Goal: Transaction & Acquisition: Purchase product/service

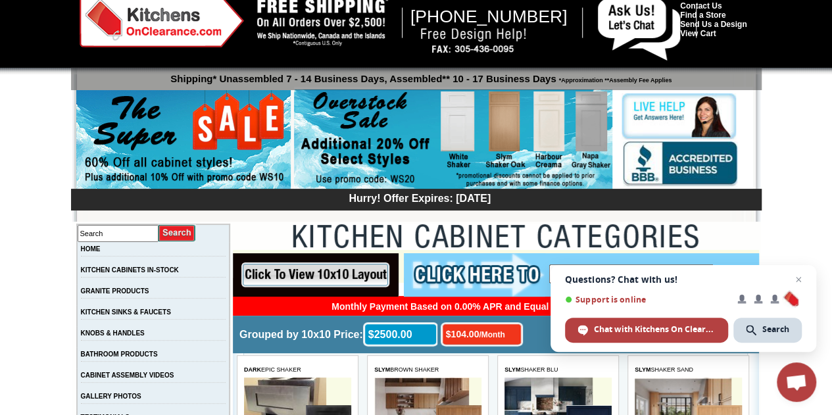
scroll to position [33, 0]
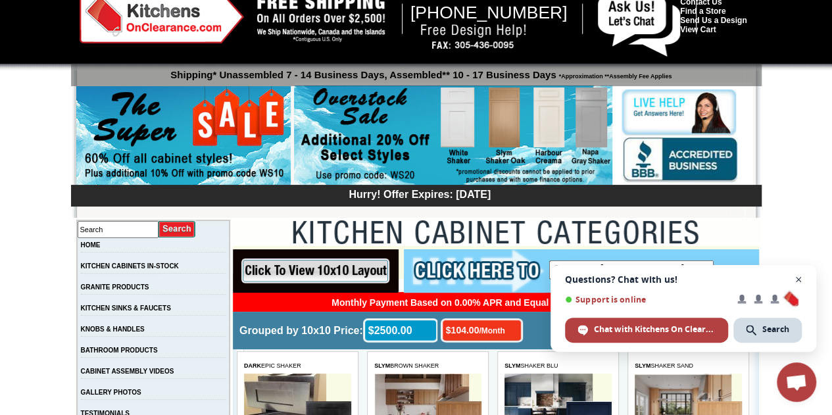
click at [796, 280] on span "Close chat" at bounding box center [799, 280] width 16 height 16
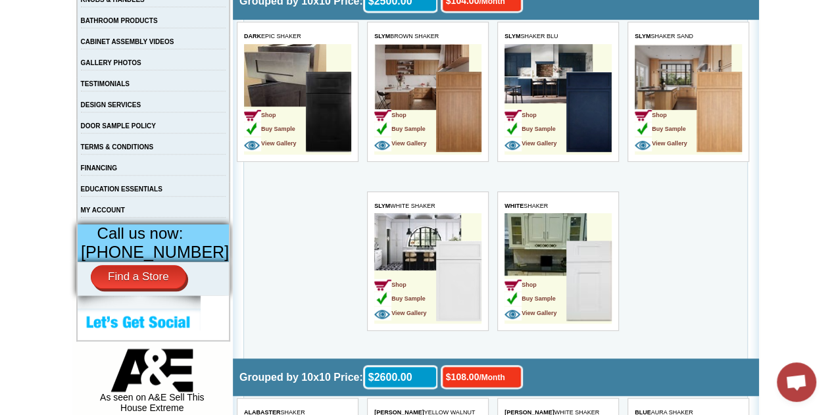
scroll to position [362, 0]
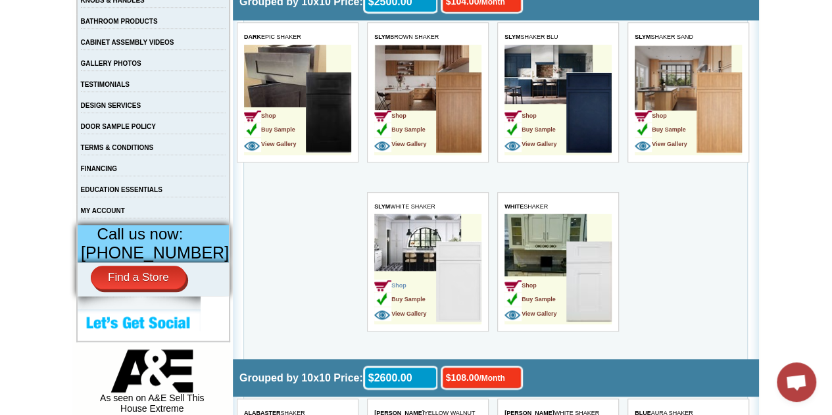
click at [401, 284] on span "Shop" at bounding box center [390, 285] width 32 height 7
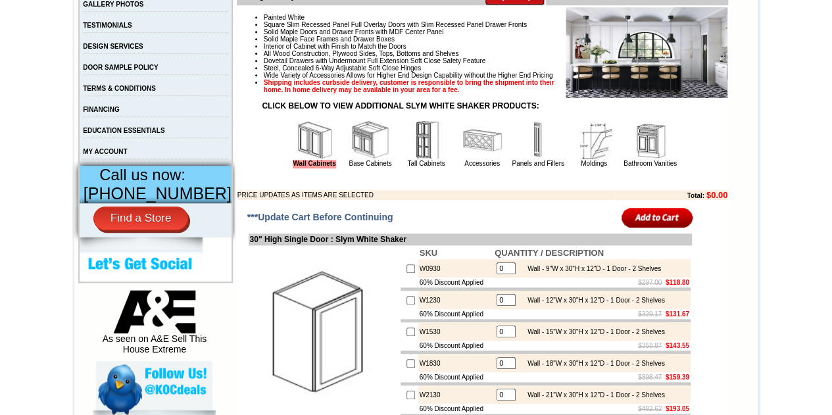
scroll to position [428, 0]
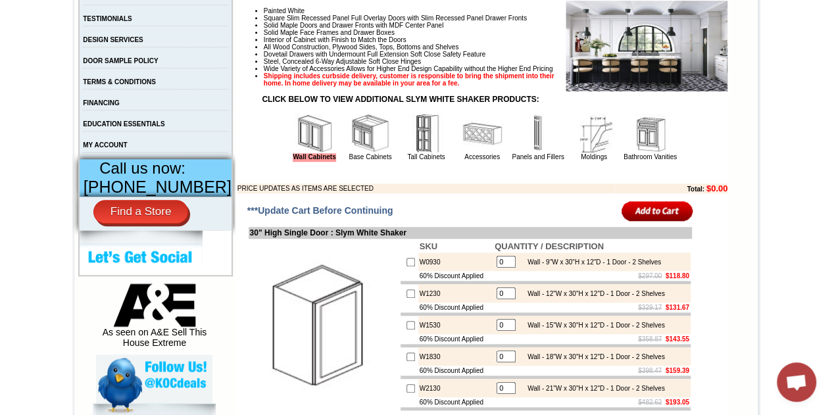
click at [351, 139] on img at bounding box center [370, 133] width 39 height 39
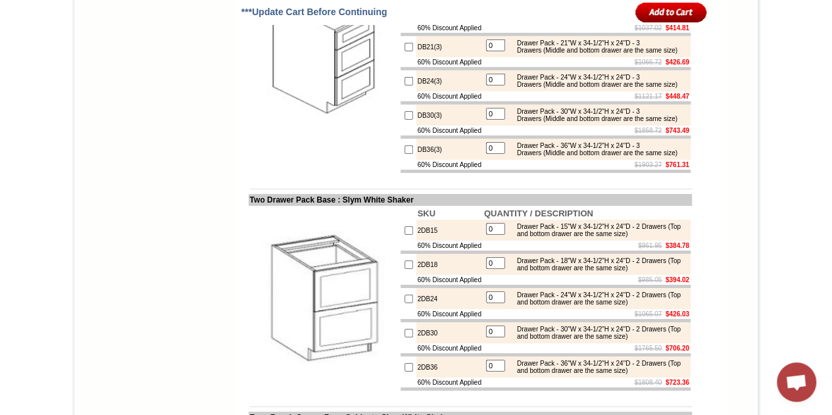
scroll to position [2171, 0]
